Goal: Task Accomplishment & Management: Use online tool/utility

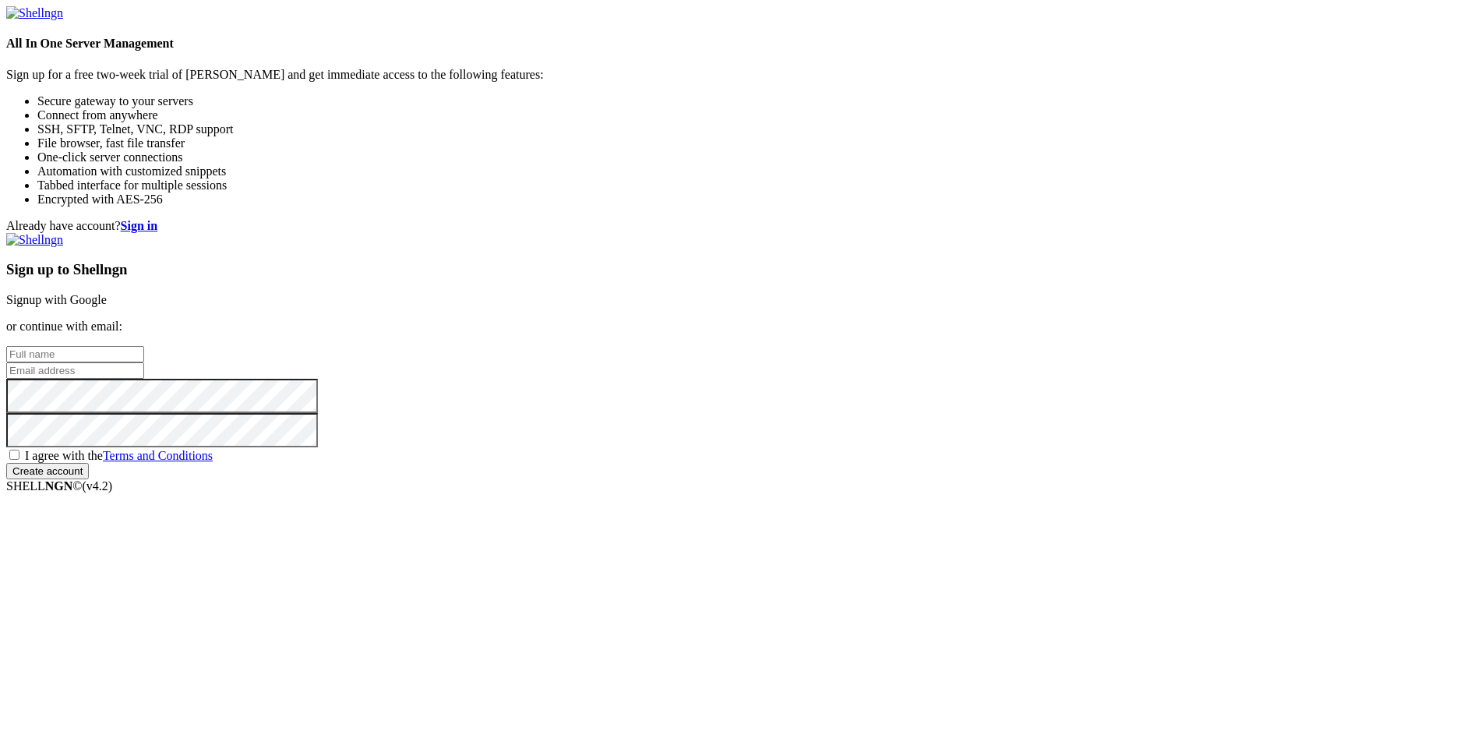
click at [107, 293] on link "Signup with Google" at bounding box center [56, 299] width 101 height 13
click at [613, 219] on div "Already have account? Sign in Sign up to Shellngn Signup with Google or continu…" at bounding box center [728, 349] width 1445 height 260
click at [107, 293] on link "Signup with Google" at bounding box center [56, 299] width 101 height 13
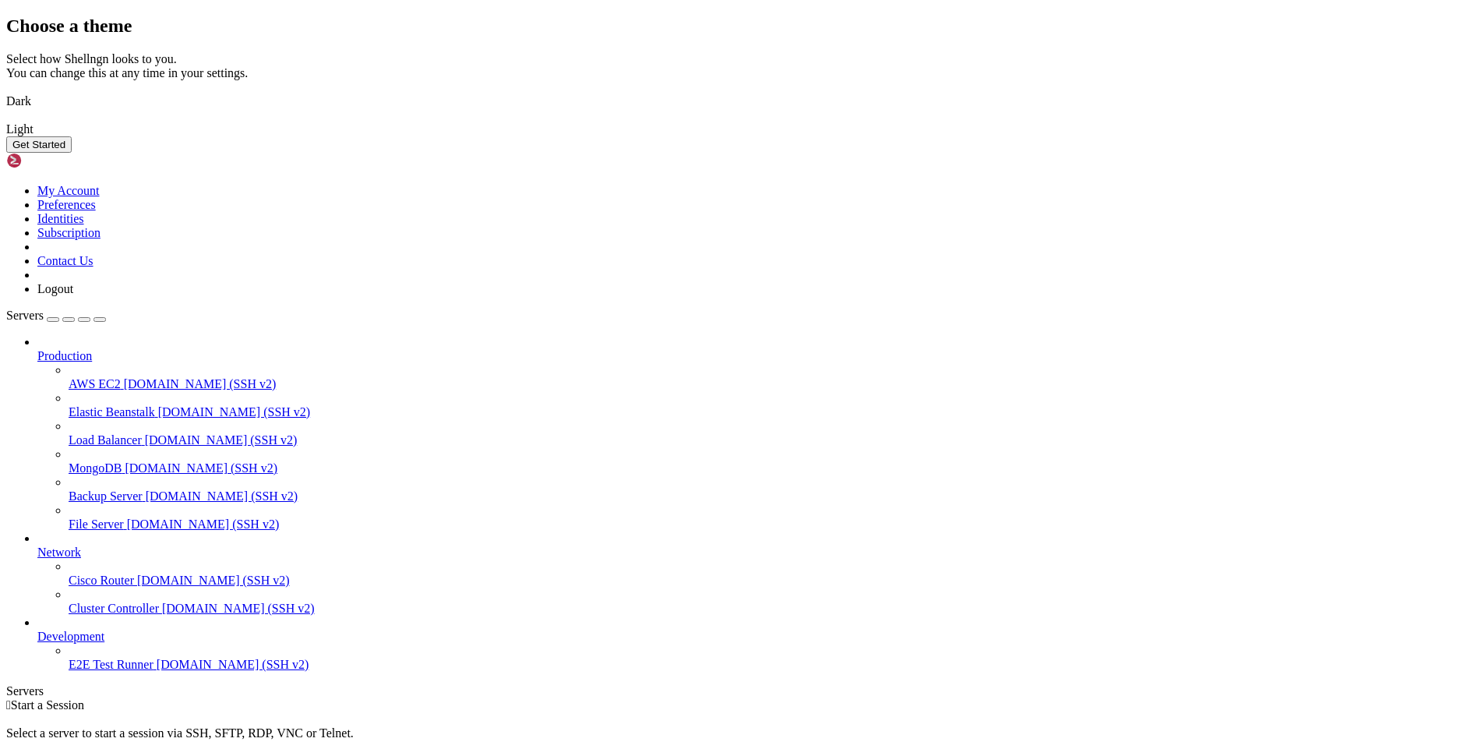
click at [6, 91] on img at bounding box center [6, 91] width 0 height 0
click at [6, 119] on img at bounding box center [6, 119] width 0 height 0
click at [6, 91] on img at bounding box center [6, 91] width 0 height 0
click at [72, 153] on button "Get Started" at bounding box center [38, 144] width 65 height 16
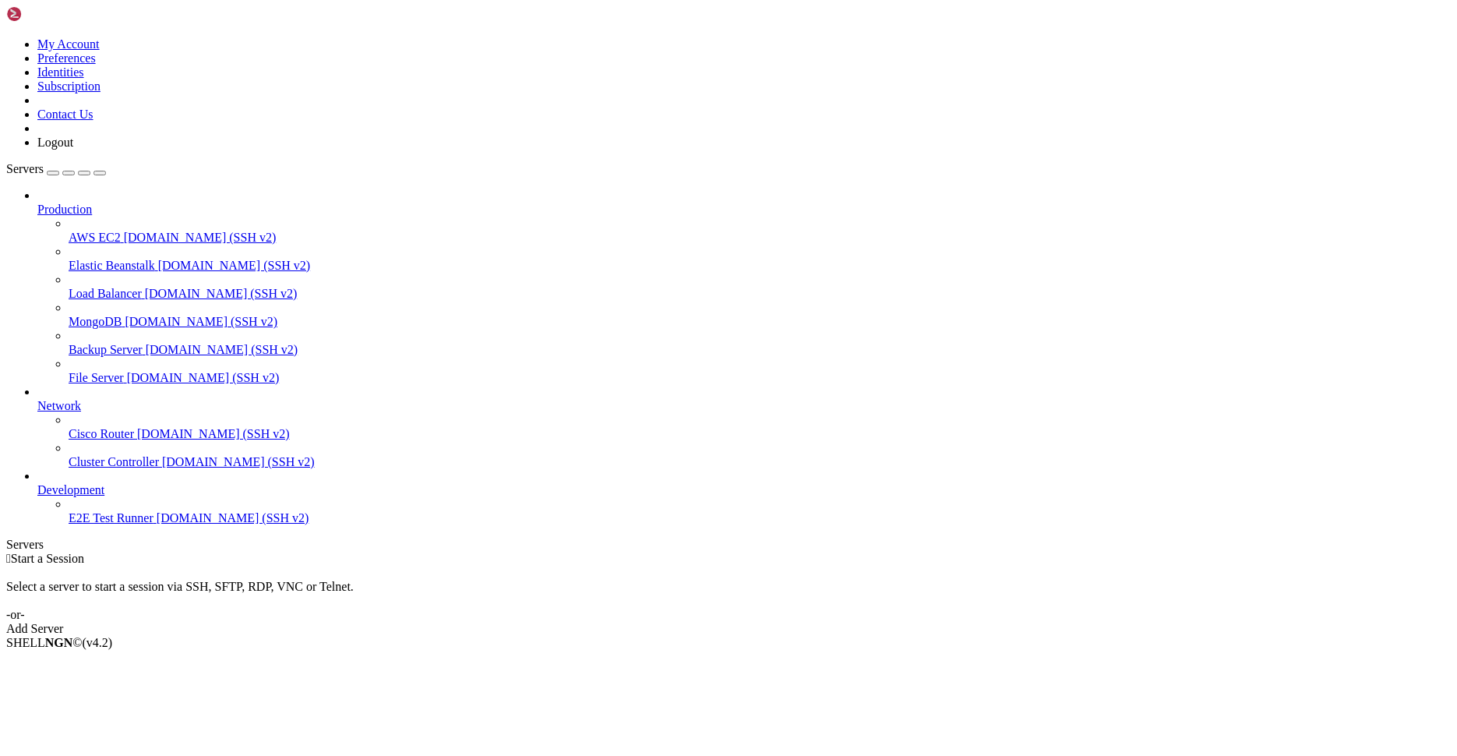
click at [554, 552] on div " Start a Session Select a server to start a session via SSH, SFTP, RDP, VNC or…" at bounding box center [728, 594] width 1445 height 84
click at [811, 622] on link "Add Server" at bounding box center [728, 629] width 1445 height 14
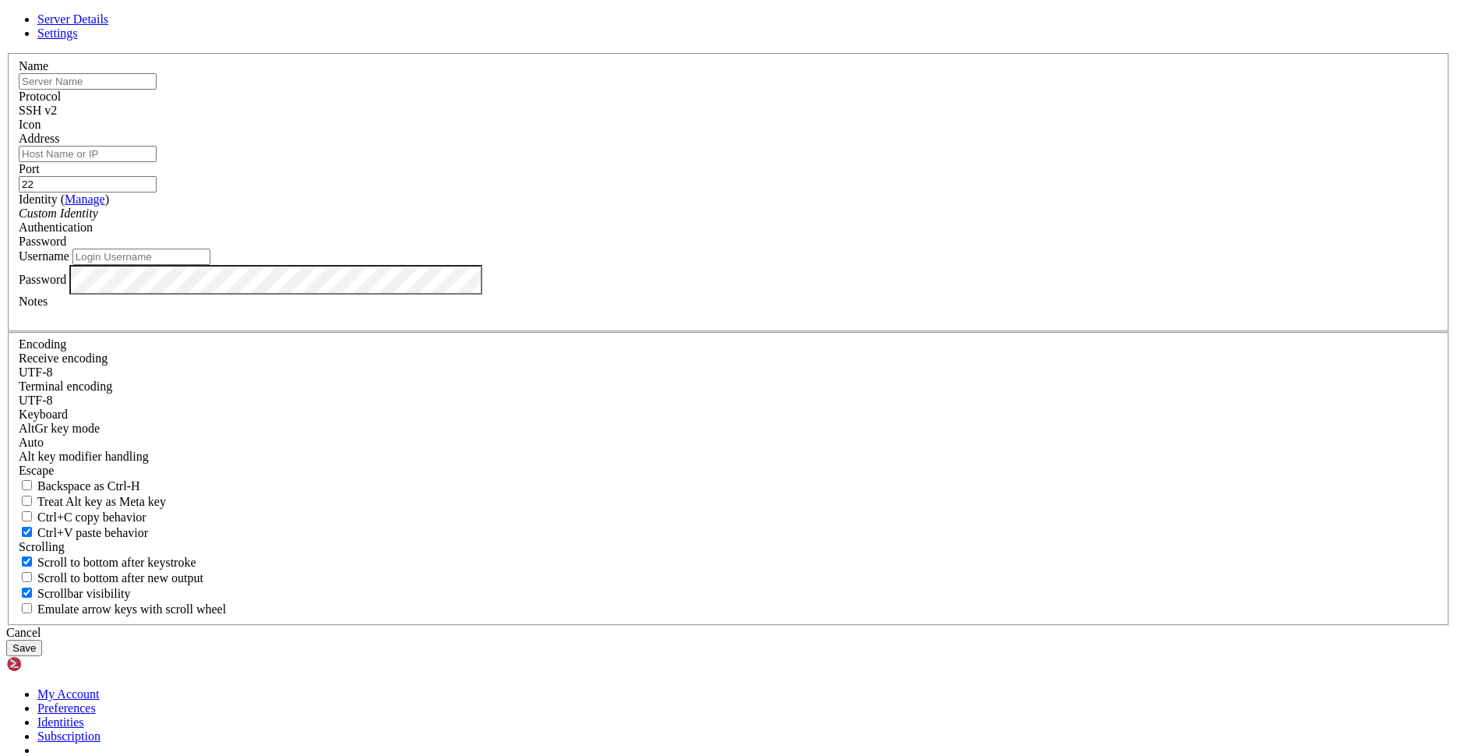
click at [78, 40] on link "Settings" at bounding box center [57, 32] width 41 height 13
click at [108, 26] on span "Server Details" at bounding box center [72, 18] width 71 height 13
click at [157, 90] on input "text" at bounding box center [88, 81] width 138 height 16
type input "1"
type input "t"
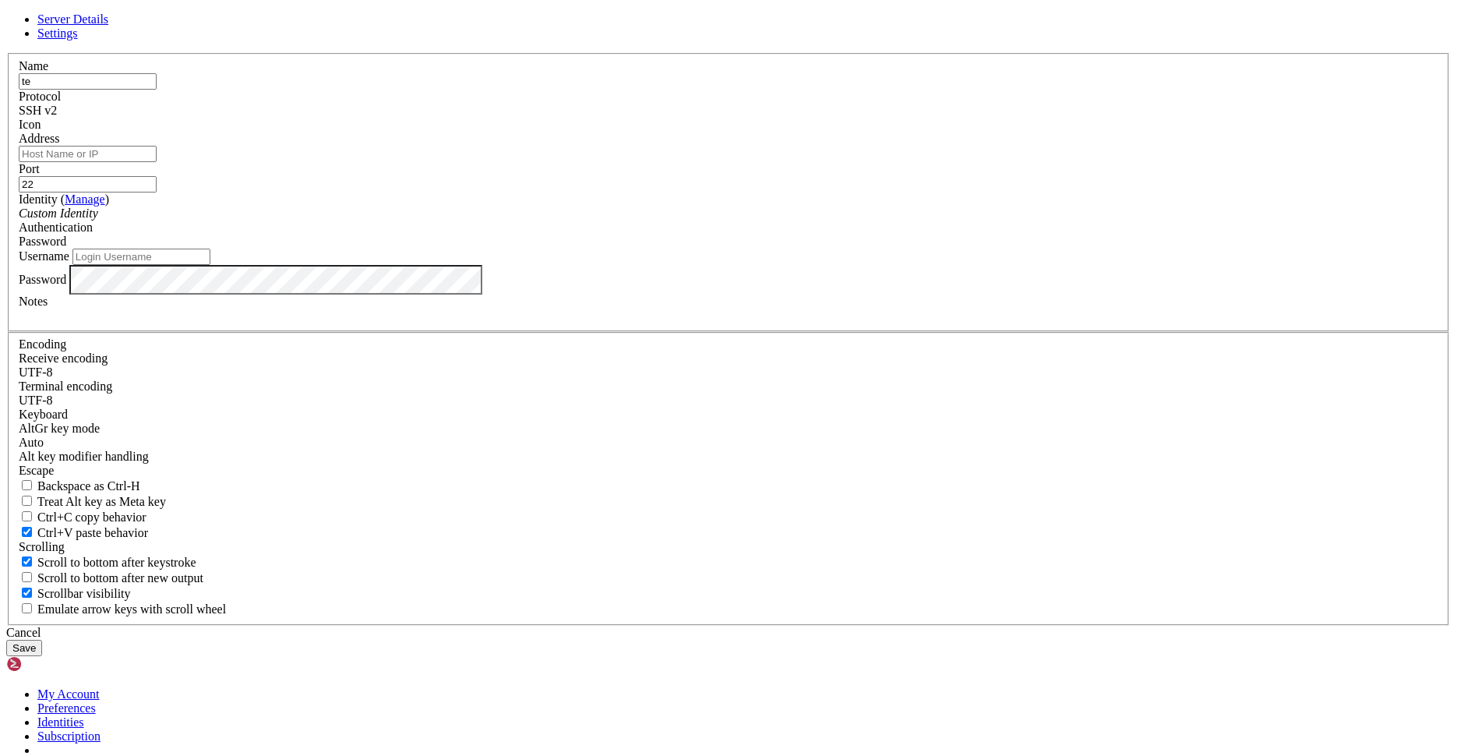
type input "t"
type input "test"
click at [815, 118] on div "SSH v2" at bounding box center [729, 111] width 1420 height 14
click at [820, 118] on div "SSH v2" at bounding box center [729, 111] width 1420 height 14
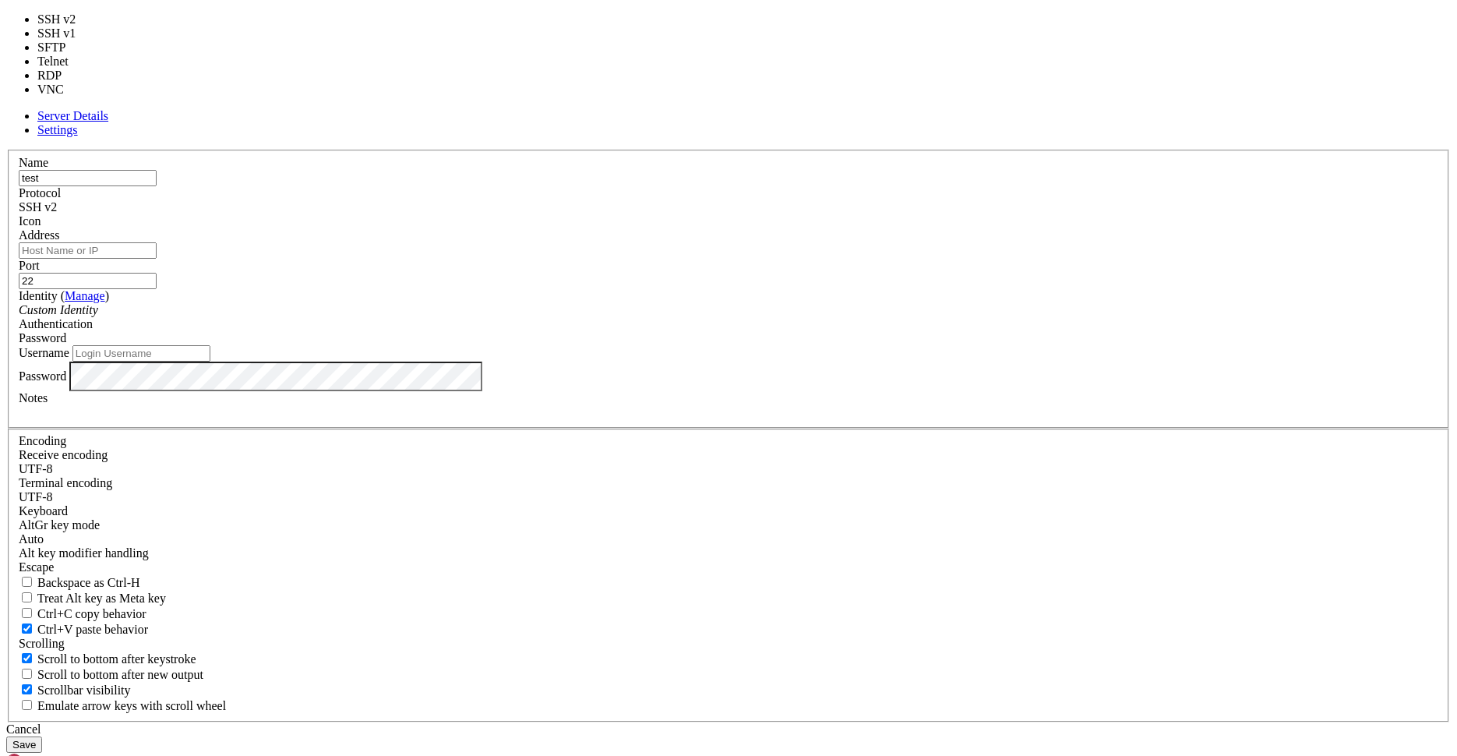
click at [40, 264] on label "Port" at bounding box center [29, 265] width 21 height 13
click at [157, 273] on input "22" at bounding box center [88, 281] width 138 height 16
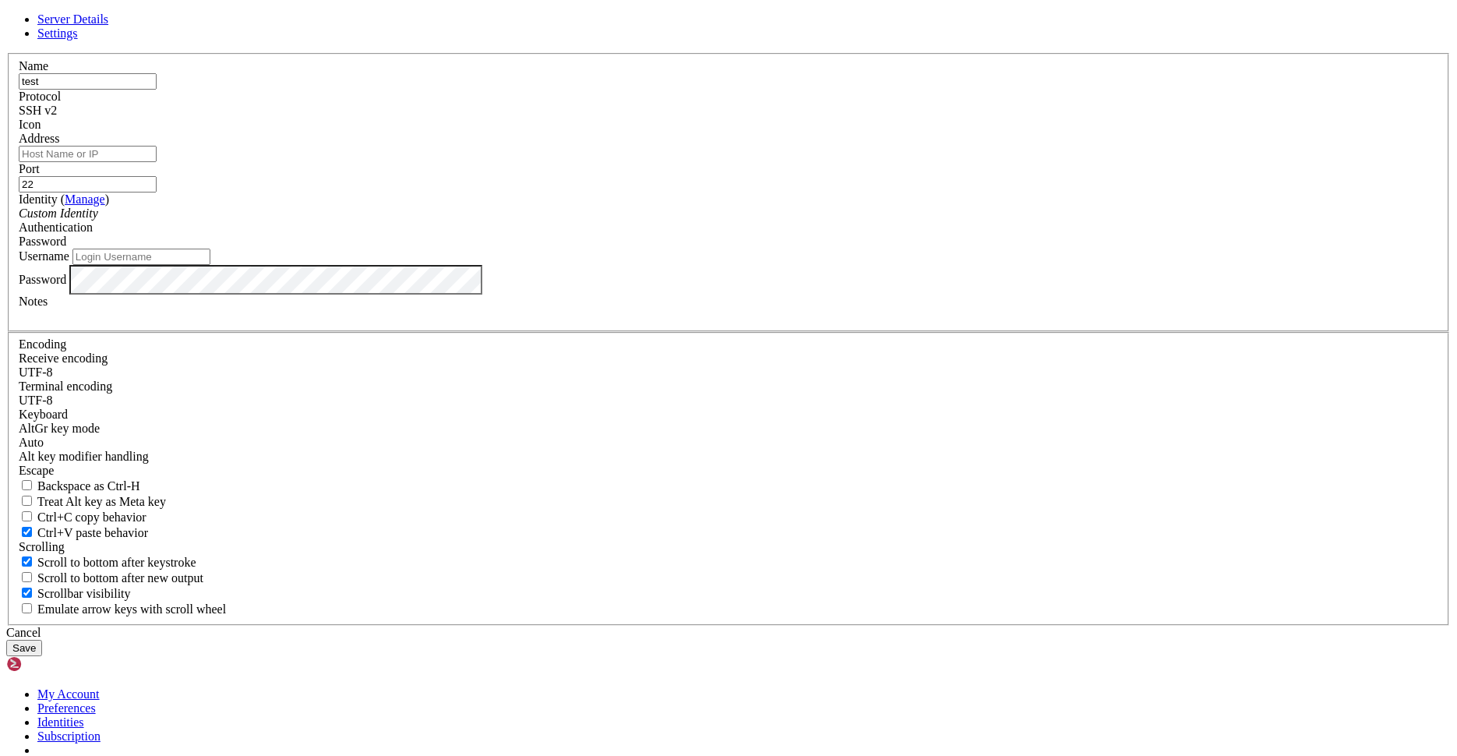
click at [157, 192] on input "22" at bounding box center [88, 184] width 138 height 16
click at [157, 162] on input "Address" at bounding box center [88, 154] width 138 height 16
type input "1"
click at [157, 162] on input "[TECHNICAL_ID]" at bounding box center [88, 154] width 138 height 16
type input "[TECHNICAL_ID]"
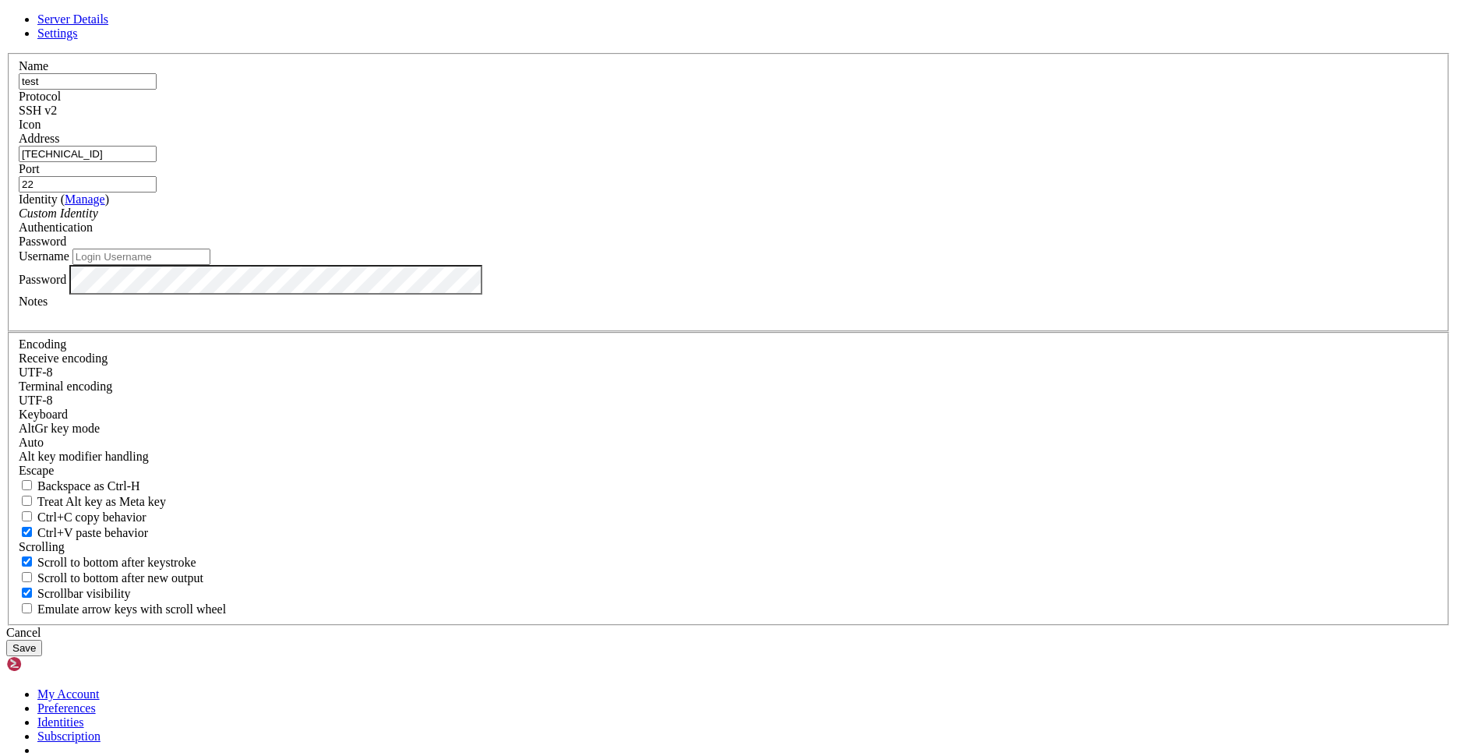
click at [210, 265] on input "Username" at bounding box center [141, 257] width 138 height 16
type input "w"
type input "wangxin"
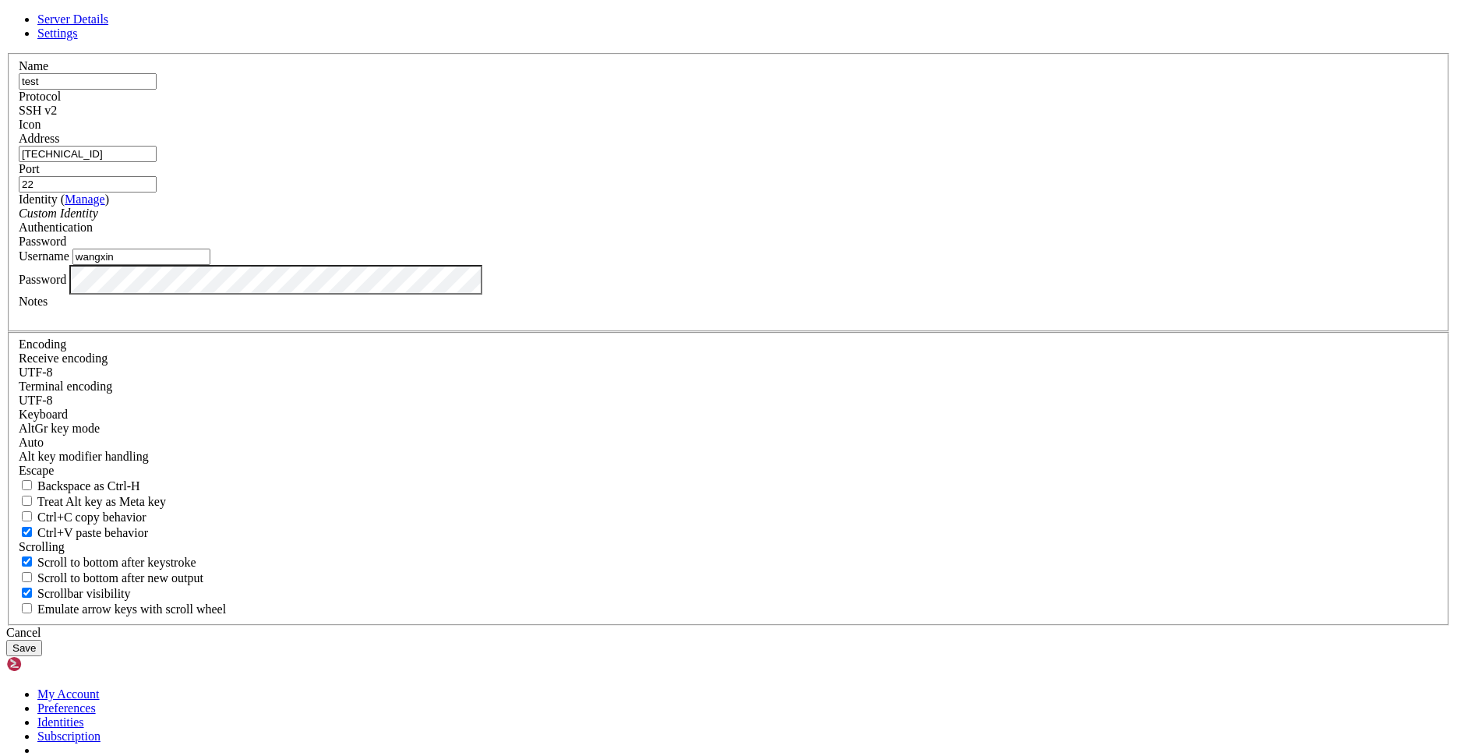
click at [951, 610] on div "Server Details Settings Name test Protocol SSH v2 Icon" at bounding box center [728, 334] width 1445 height 644
click at [42, 640] on button "Save" at bounding box center [24, 648] width 36 height 16
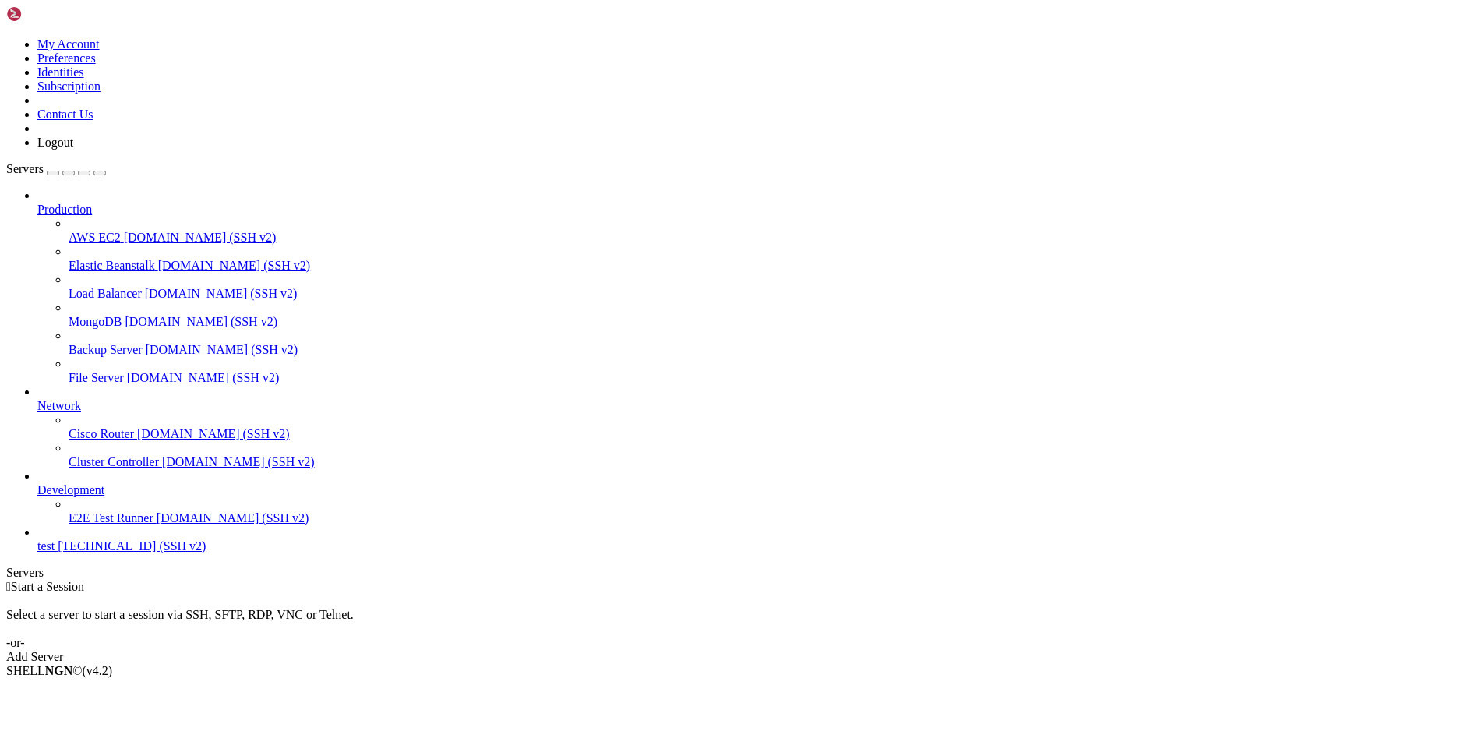
click at [55, 553] on span "test" at bounding box center [45, 545] width 17 height 13
click at [82, 553] on span "[TECHNICAL_ID] (SSH v2)" at bounding box center [132, 545] width 148 height 13
click at [98, 553] on span "[TECHNICAL_ID] (SSH v2)" at bounding box center [132, 545] width 148 height 13
click at [79, 690] on span "Connect" at bounding box center [57, 696] width 41 height 13
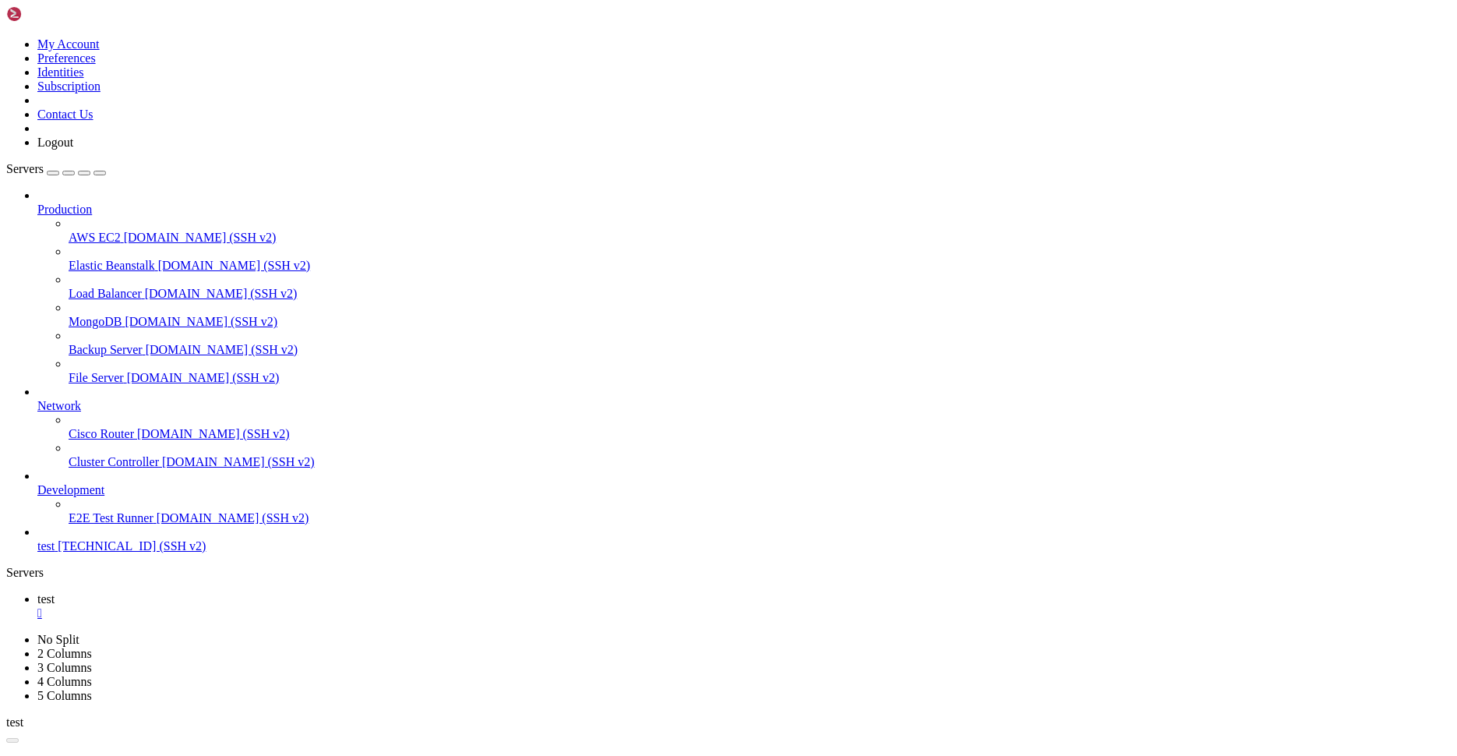
click at [55, 553] on span "test" at bounding box center [45, 545] width 17 height 13
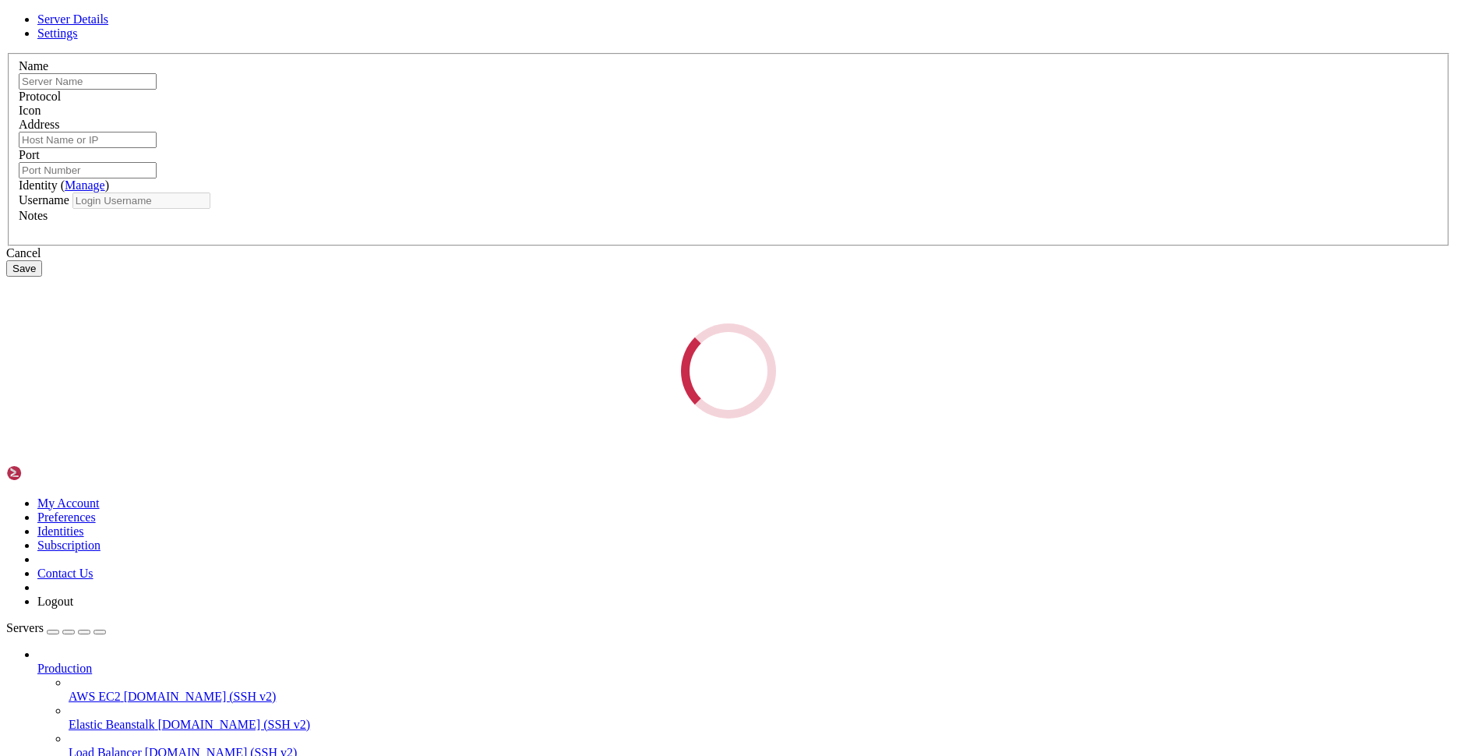
type input "test"
type input "[TECHNICAL_ID]"
type input "22"
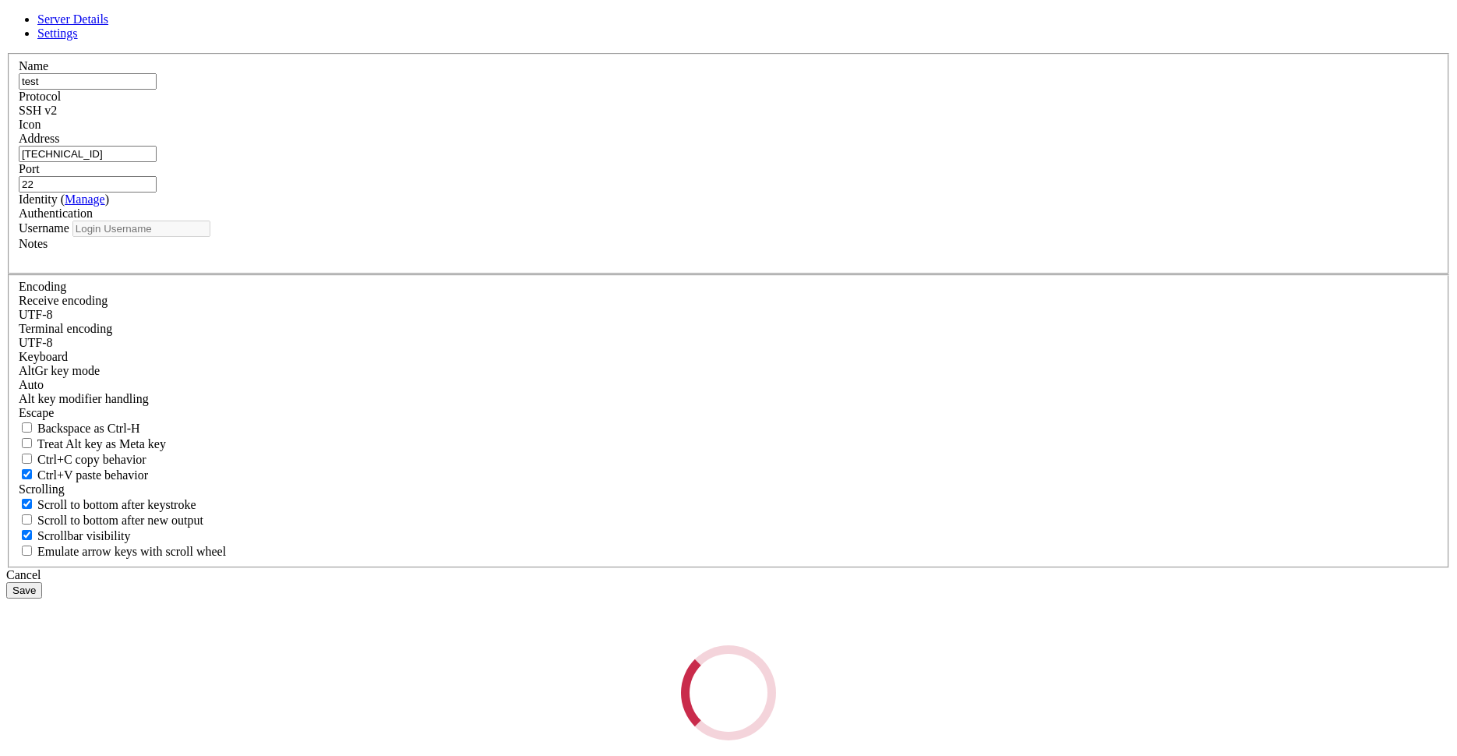
type input "wangxin"
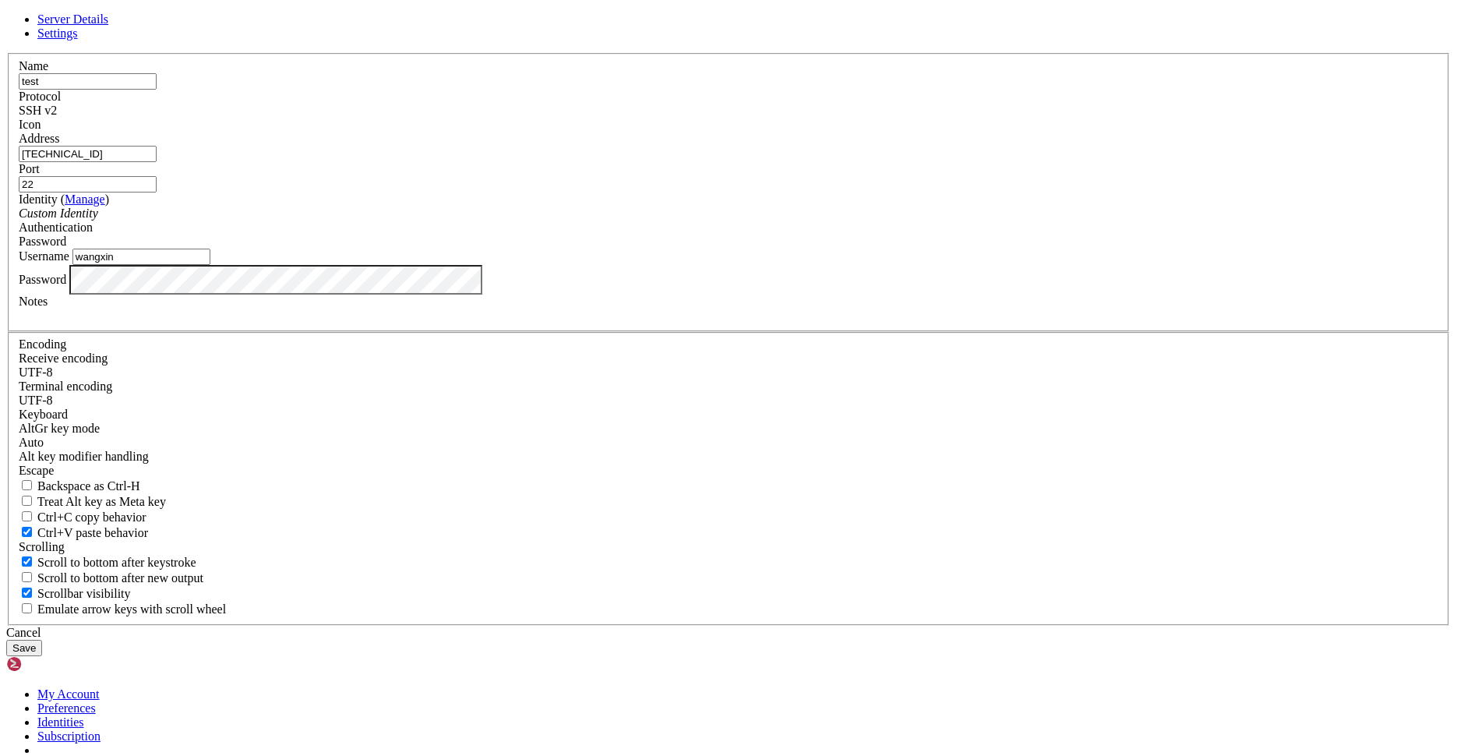
click at [157, 192] on input "22" at bounding box center [88, 184] width 138 height 16
click at [722, 221] on div "Custom Identity" at bounding box center [729, 214] width 1420 height 14
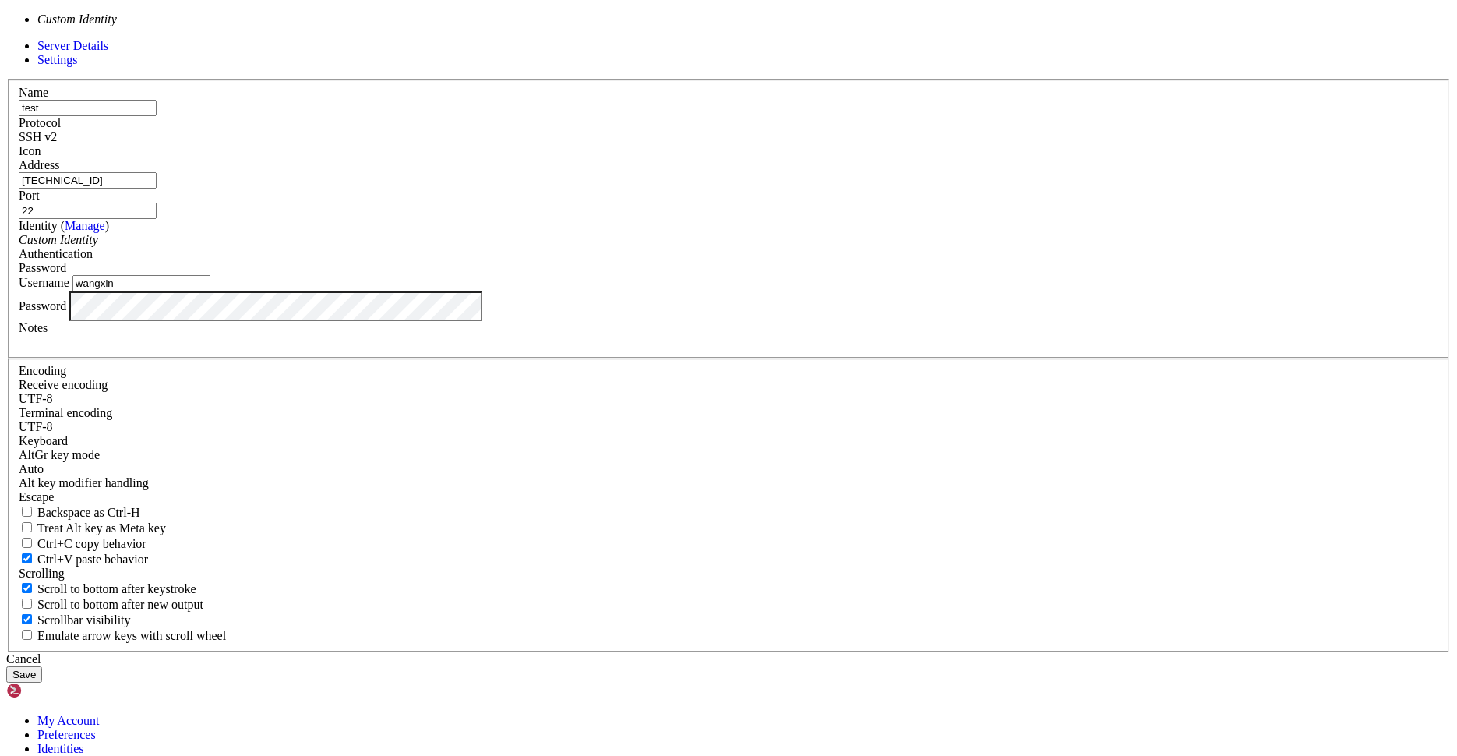
click at [722, 247] on div "Custom Identity" at bounding box center [729, 240] width 1420 height 14
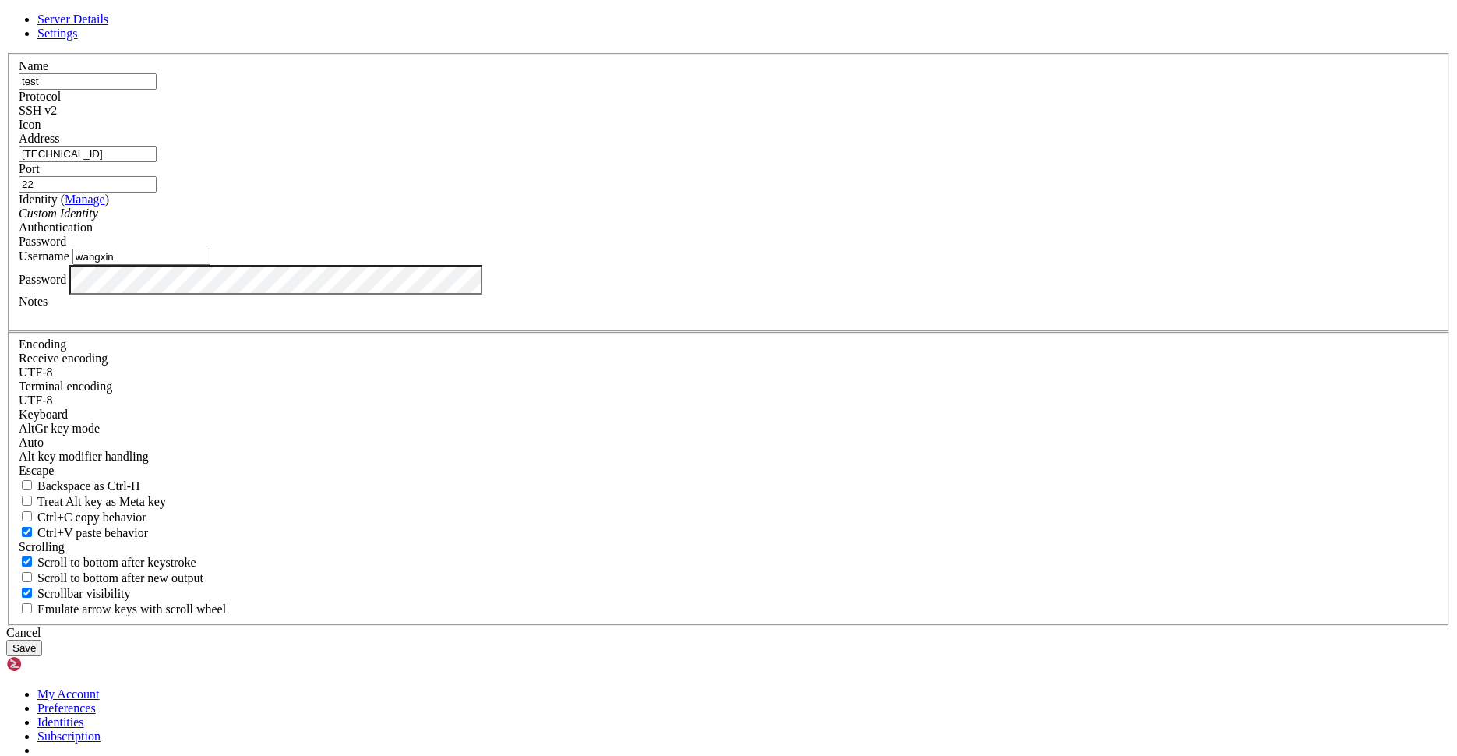
click at [877, 249] on div "Password" at bounding box center [729, 242] width 1420 height 14
click at [808, 626] on div "Cancel" at bounding box center [728, 633] width 1445 height 14
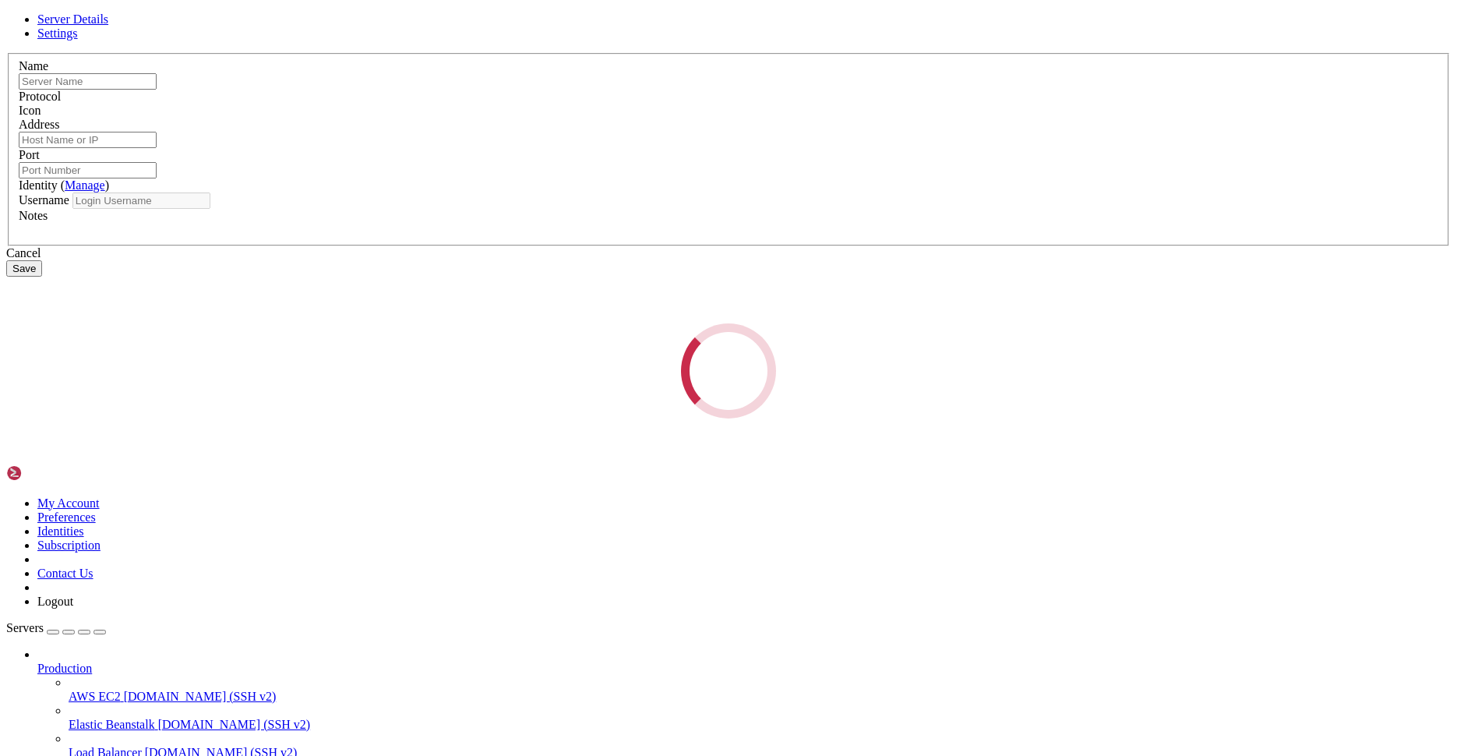
type input "test"
type input "[TECHNICAL_ID]"
type input "22"
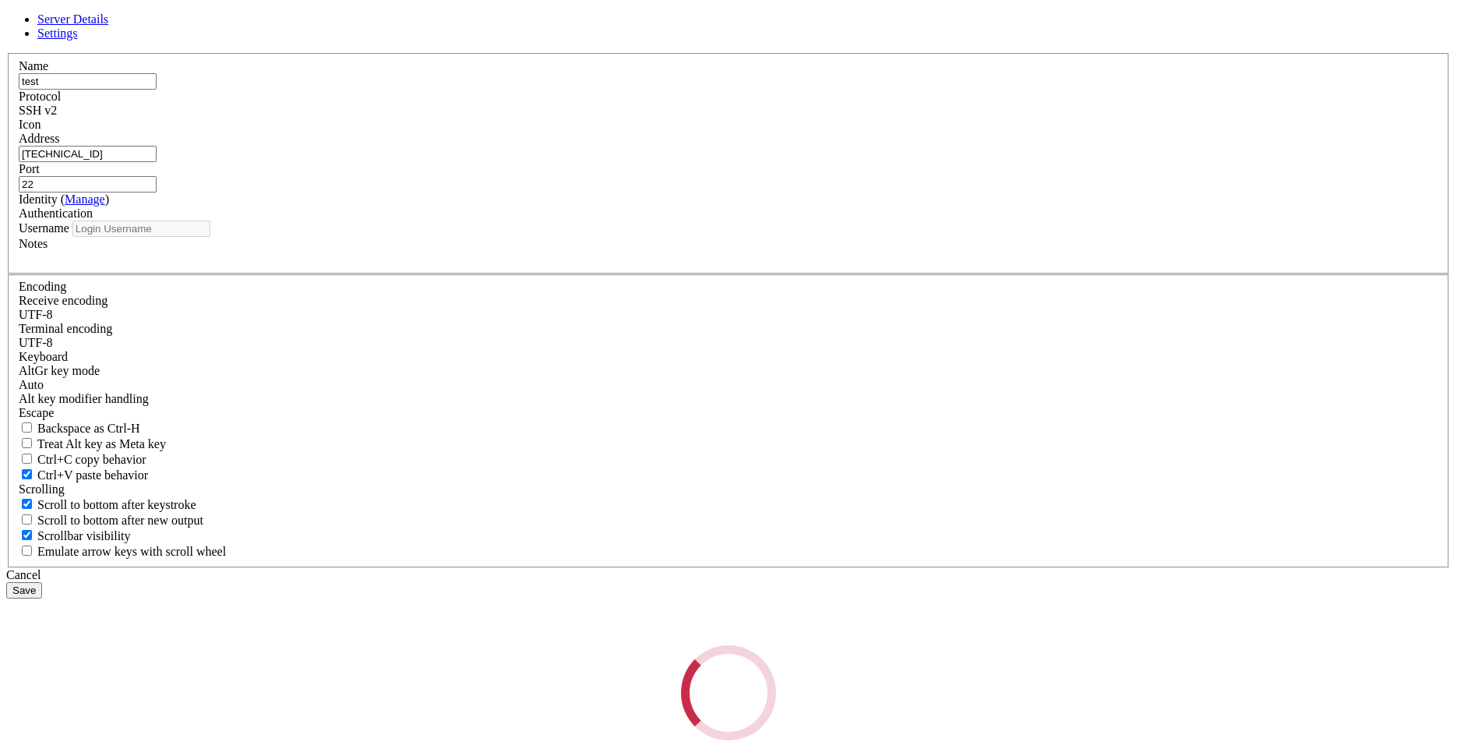
type input "wangxin"
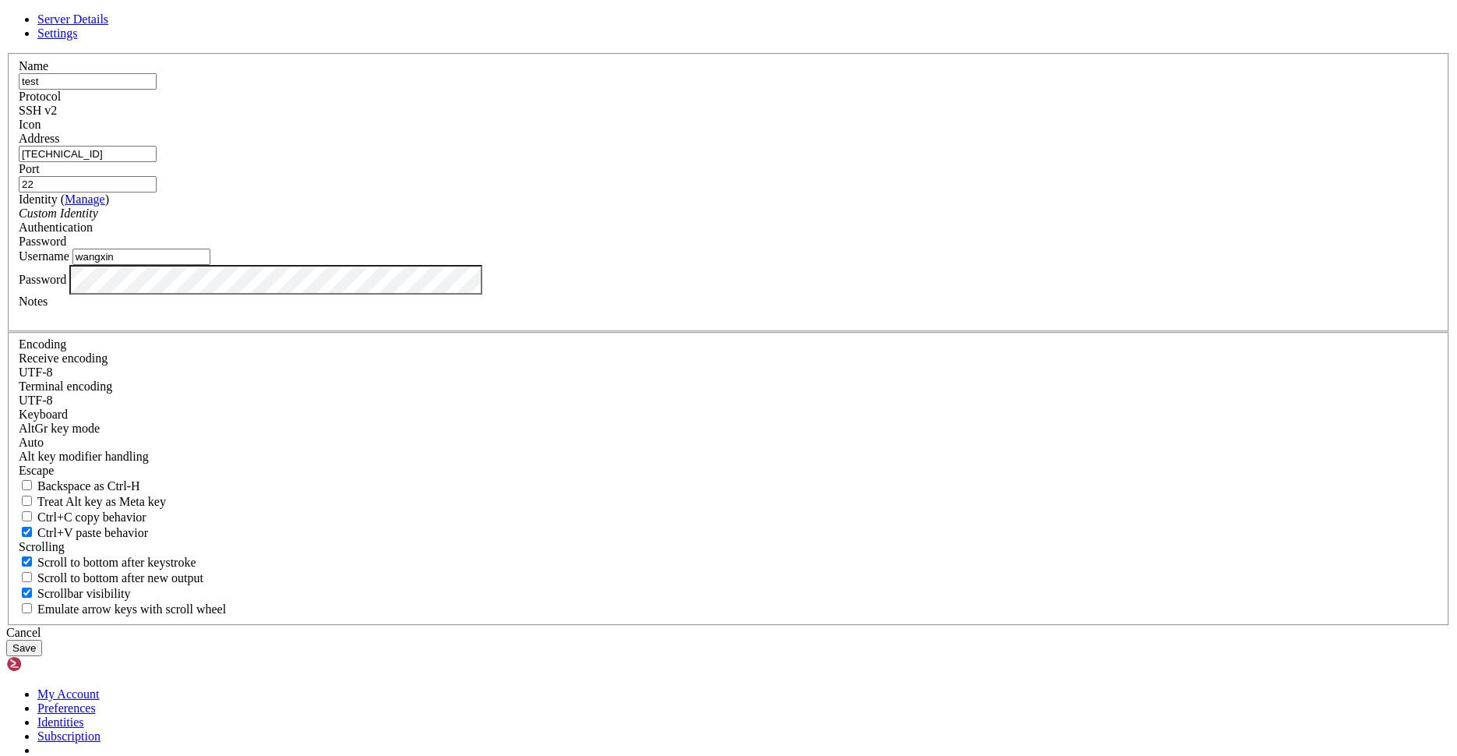
click at [844, 118] on div "SSH v2" at bounding box center [729, 111] width 1420 height 14
click at [820, 118] on div "SSH v2" at bounding box center [729, 111] width 1420 height 14
click at [927, 132] on div at bounding box center [729, 132] width 1420 height 0
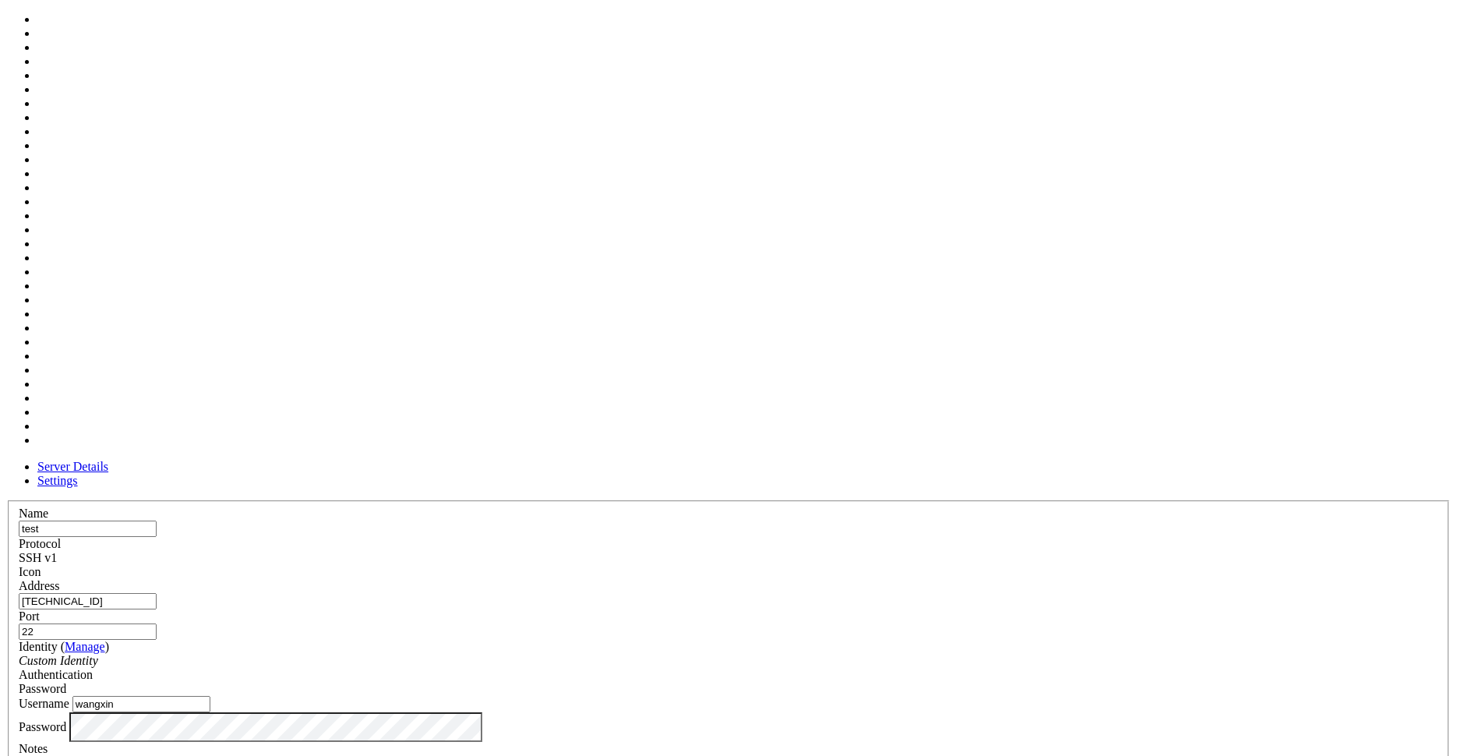
click at [927, 579] on div at bounding box center [729, 579] width 1420 height 0
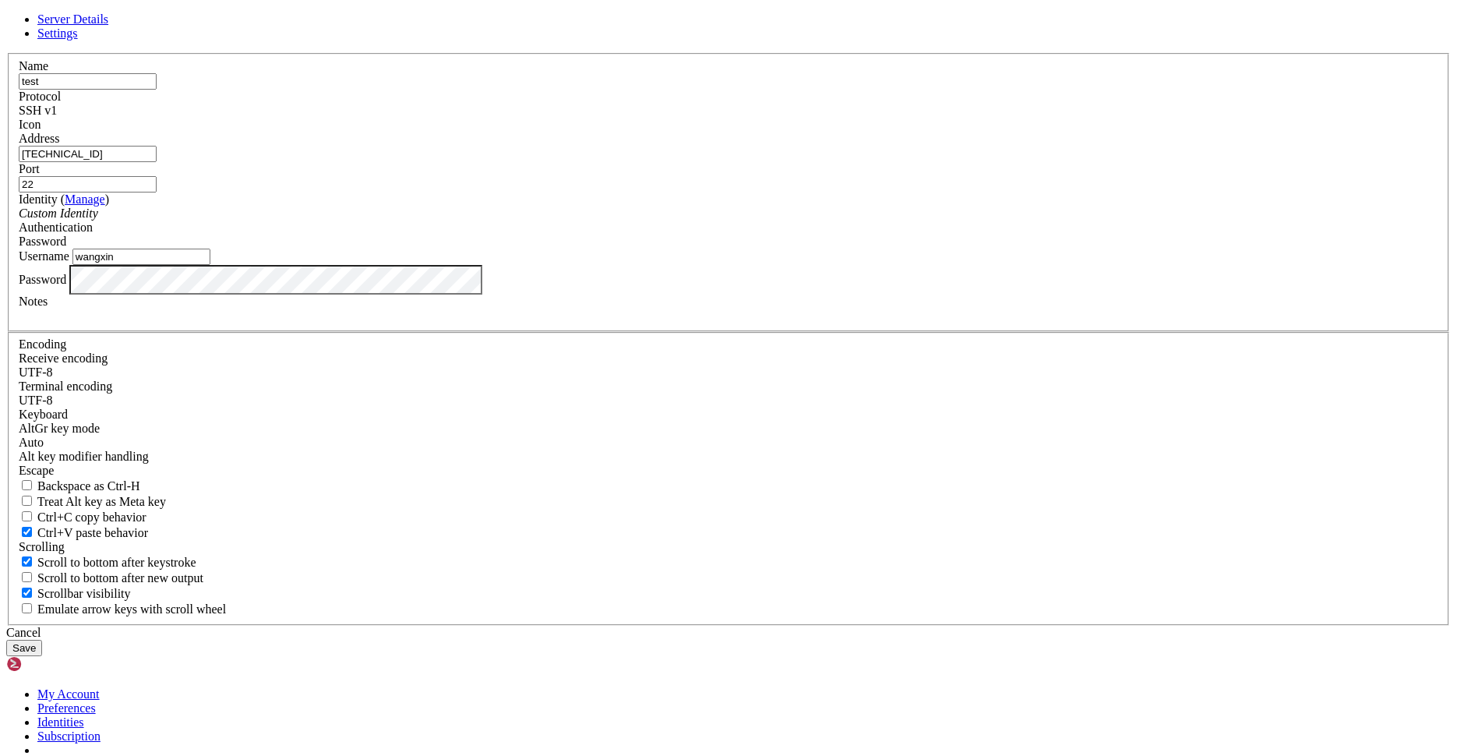
click at [42, 640] on button "Save" at bounding box center [24, 648] width 36 height 16
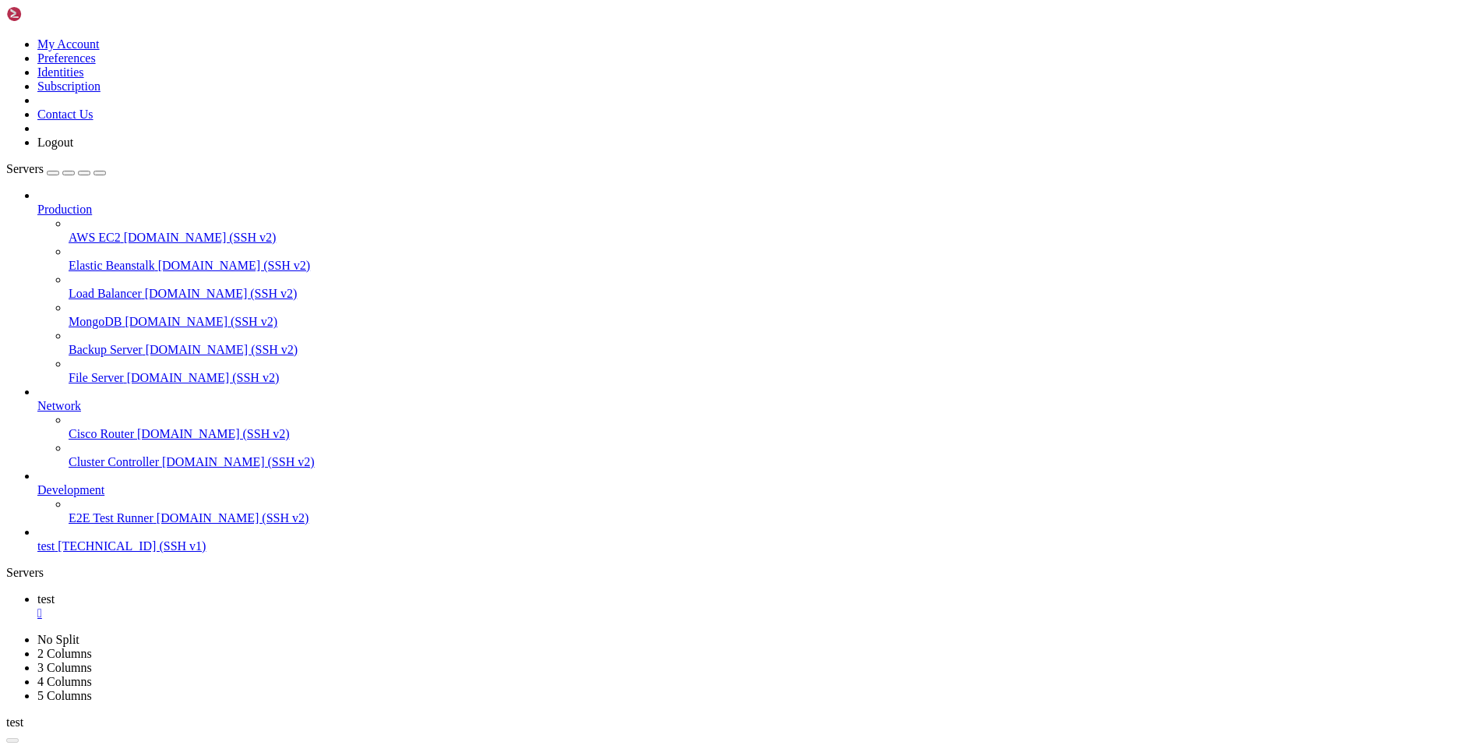
click at [55, 553] on span "test" at bounding box center [45, 545] width 17 height 13
